Goal: Information Seeking & Learning: Learn about a topic

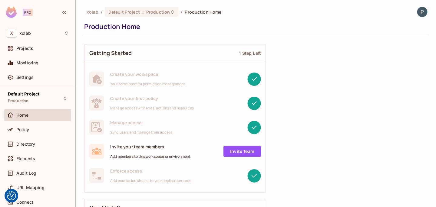
scroll to position [41, 0]
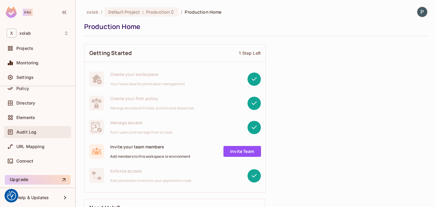
click at [39, 132] on div "Audit Log" at bounding box center [42, 132] width 52 height 5
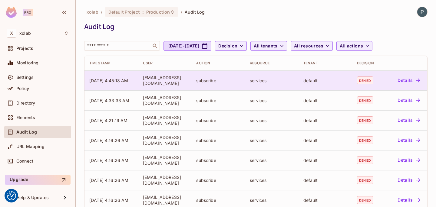
click at [400, 81] on button "Details" at bounding box center [408, 81] width 27 height 10
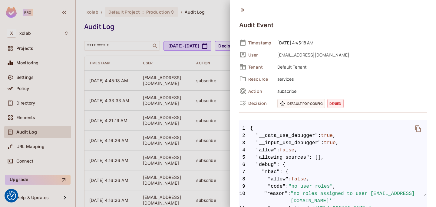
scroll to position [13, 0]
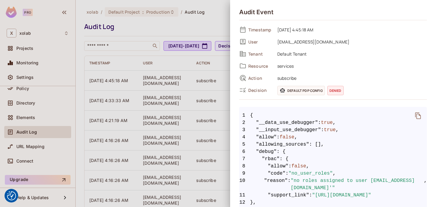
click at [207, 123] on div at bounding box center [218, 103] width 436 height 207
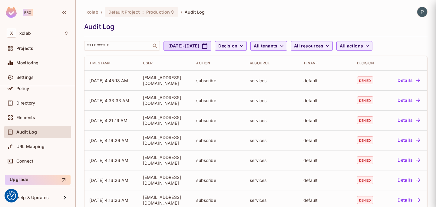
scroll to position [0, 0]
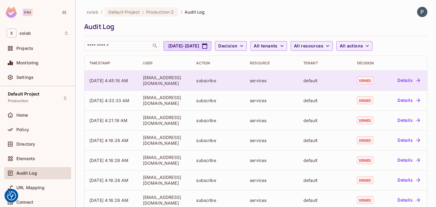
click at [407, 77] on button "Details" at bounding box center [408, 81] width 27 height 10
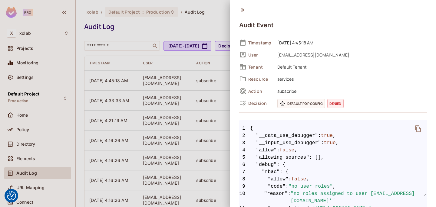
click at [192, 99] on div at bounding box center [218, 103] width 436 height 207
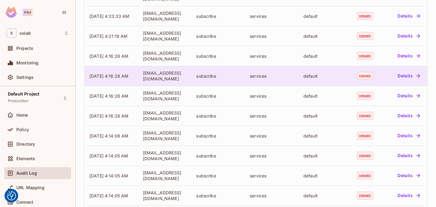
scroll to position [192, 0]
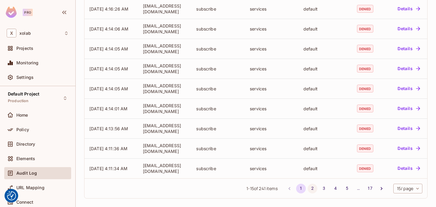
click at [315, 189] on button "2" at bounding box center [313, 189] width 10 height 10
click at [322, 187] on button "3" at bounding box center [324, 189] width 10 height 10
click at [335, 186] on button "4" at bounding box center [336, 189] width 10 height 10
click at [344, 188] on button "5" at bounding box center [347, 189] width 10 height 10
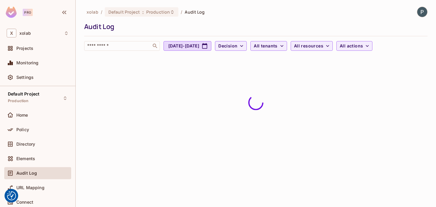
scroll to position [0, 0]
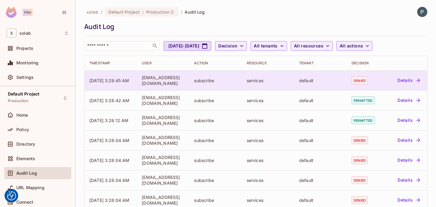
click at [404, 82] on button "Details" at bounding box center [408, 81] width 27 height 10
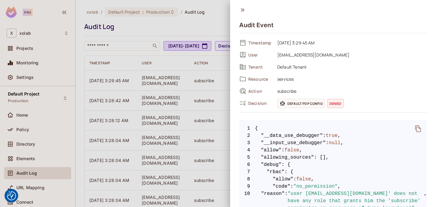
scroll to position [60, 0]
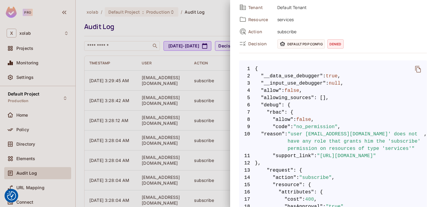
click at [419, 70] on icon "delete" at bounding box center [417, 69] width 7 height 7
click at [416, 70] on icon "delete" at bounding box center [417, 69] width 7 height 7
